Goal: Information Seeking & Learning: Learn about a topic

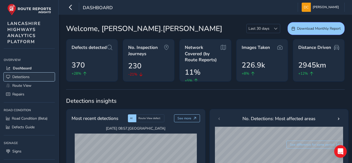
click at [20, 78] on span "Detections" at bounding box center [20, 76] width 17 height 5
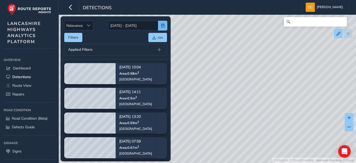
click at [160, 26] on button "button" at bounding box center [162, 25] width 9 height 9
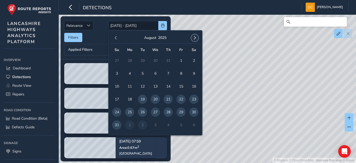
click at [194, 39] on span "button" at bounding box center [195, 38] width 4 height 4
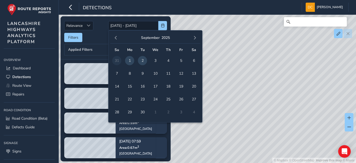
click at [129, 60] on span "1" at bounding box center [129, 60] width 9 height 9
type input "[DATE]"
click at [129, 60] on span "1" at bounding box center [129, 60] width 9 height 9
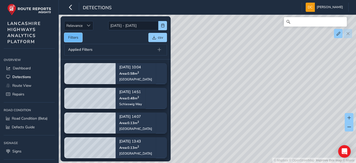
click at [72, 39] on button "Filters" at bounding box center [73, 37] width 18 height 9
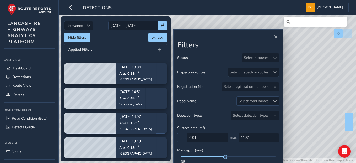
click at [273, 73] on div at bounding box center [275, 72] width 9 height 9
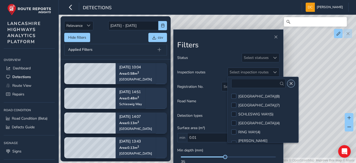
click at [289, 82] on span "Close" at bounding box center [291, 84] width 4 height 4
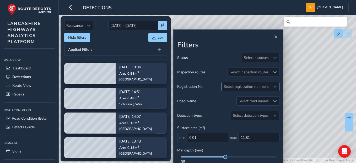
click at [227, 86] on div "Select registration numbers" at bounding box center [246, 86] width 49 height 9
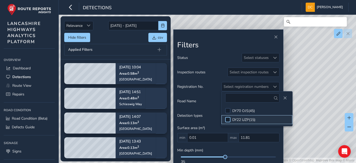
click at [226, 120] on div at bounding box center [227, 119] width 5 height 5
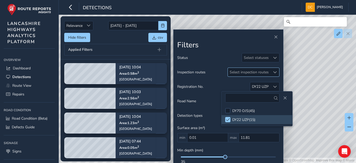
click at [262, 70] on div "Select inspection routes" at bounding box center [249, 72] width 43 height 9
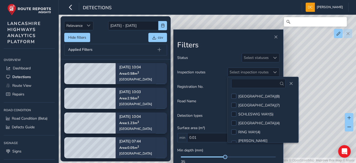
click at [186, 85] on span "Registration No." at bounding box center [190, 86] width 26 height 5
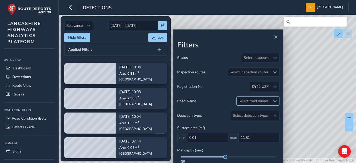
click at [270, 103] on div "Select road names" at bounding box center [254, 101] width 34 height 9
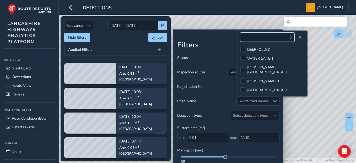
scroll to position [165, 0]
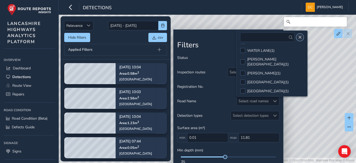
click at [298, 36] on button "Close" at bounding box center [299, 37] width 7 height 7
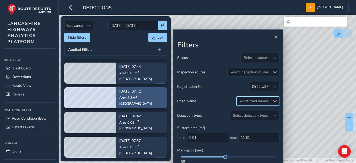
scroll to position [0, 0]
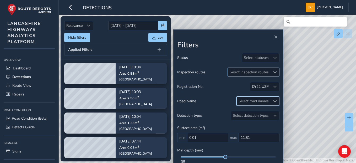
click at [267, 72] on div "Select inspection routes" at bounding box center [249, 72] width 43 height 9
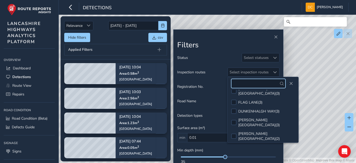
scroll to position [52, 0]
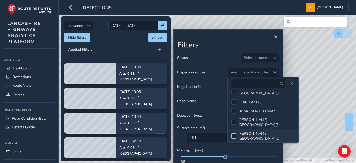
click at [235, 133] on div at bounding box center [233, 135] width 5 height 5
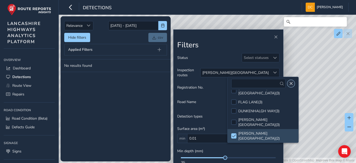
click at [289, 82] on span "Close" at bounding box center [291, 84] width 4 height 4
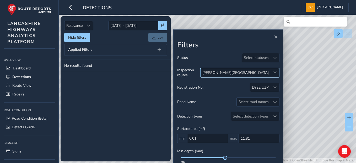
click at [189, 157] on span at bounding box center [203, 157] width 44 height 1
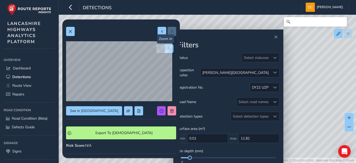
click at [168, 45] on button "button" at bounding box center [169, 48] width 9 height 9
click at [74, 29] on button at bounding box center [70, 31] width 9 height 9
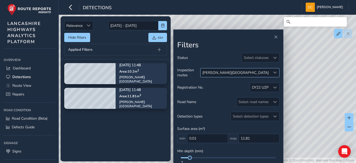
click at [273, 71] on span at bounding box center [275, 73] width 4 height 4
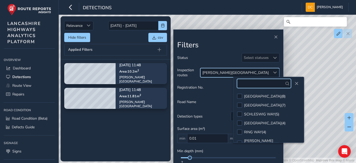
scroll to position [39, 0]
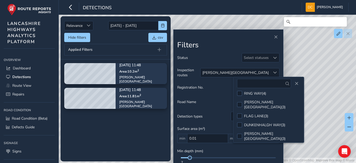
click at [241, 148] on span at bounding box center [240, 150] width 4 height 4
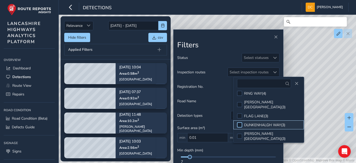
click at [238, 122] on div at bounding box center [239, 124] width 5 height 5
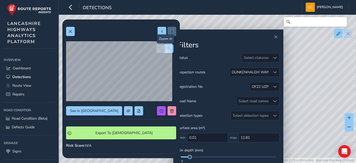
click at [168, 49] on span "button" at bounding box center [170, 49] width 4 height 4
click at [159, 47] on span "button" at bounding box center [161, 49] width 4 height 4
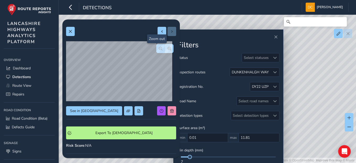
click at [159, 47] on span "button" at bounding box center [161, 49] width 4 height 4
click at [156, 47] on div at bounding box center [164, 48] width 17 height 9
click at [71, 32] on span at bounding box center [70, 32] width 4 height 4
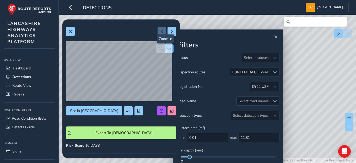
click at [168, 47] on span "button" at bounding box center [170, 49] width 4 height 4
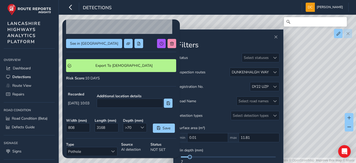
scroll to position [105, 0]
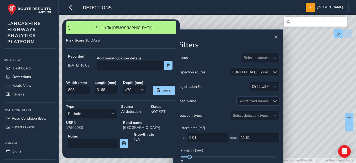
click at [204, 155] on div "Min depth (mm) 7" at bounding box center [228, 155] width 102 height 17
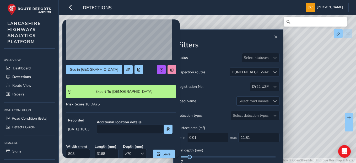
scroll to position [0, 0]
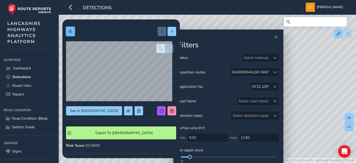
click at [69, 31] on span at bounding box center [70, 32] width 4 height 4
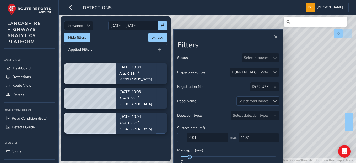
click at [199, 155] on div "Min depth (mm) 7" at bounding box center [228, 155] width 102 height 17
drag, startPoint x: 191, startPoint y: 158, endPoint x: 226, endPoint y: 157, distance: 34.4
click at [226, 157] on span at bounding box center [225, 157] width 4 height 4
click at [263, 72] on div "DUNKENHALGH WAY" at bounding box center [250, 72] width 37 height 5
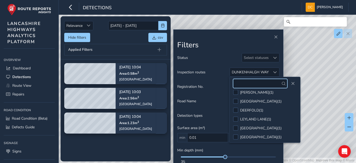
scroll to position [165, 0]
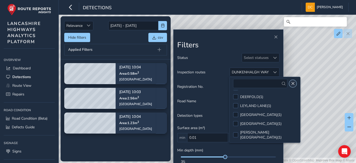
click at [291, 83] on span "Close" at bounding box center [293, 84] width 4 height 4
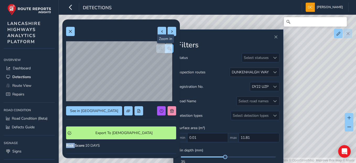
click at [167, 51] on button "button" at bounding box center [169, 48] width 9 height 9
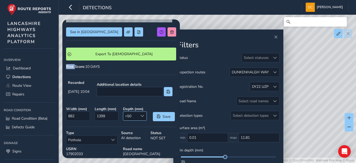
click at [134, 118] on span ">50" at bounding box center [130, 115] width 15 height 9
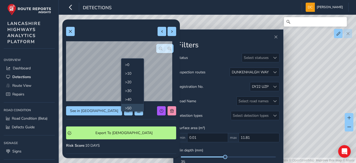
scroll to position [1, 0]
click at [71, 32] on span at bounding box center [70, 32] width 4 height 4
